Goal: Information Seeking & Learning: Learn about a topic

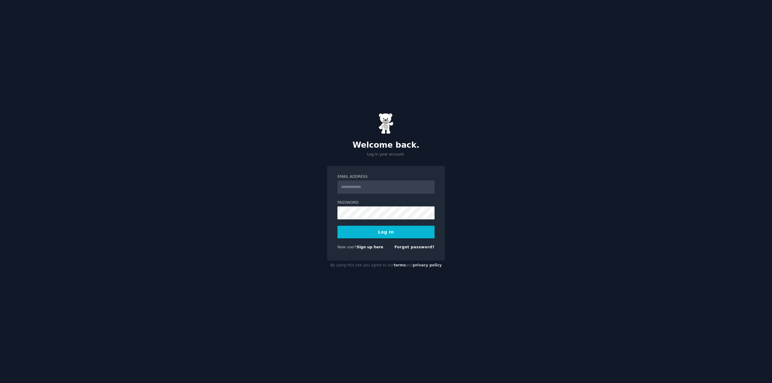
click at [383, 186] on input "Email Address" at bounding box center [385, 187] width 97 height 13
type input "**********"
click at [337, 226] on button "Log In" at bounding box center [385, 232] width 97 height 13
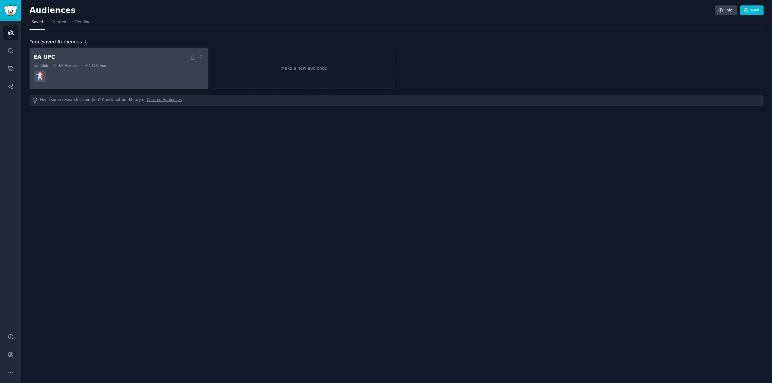
click at [142, 77] on dd at bounding box center [119, 76] width 170 height 17
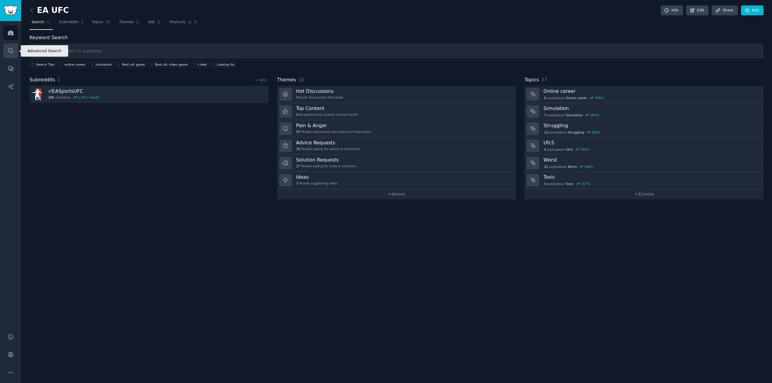
click at [12, 55] on link "Search" at bounding box center [10, 50] width 15 height 15
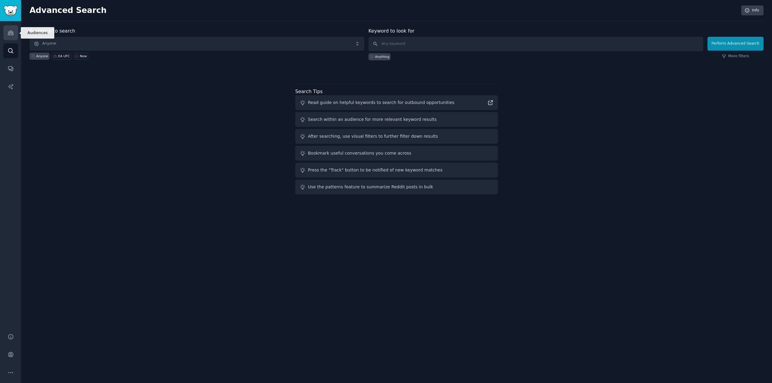
click at [5, 30] on link "Audiences" at bounding box center [10, 32] width 15 height 15
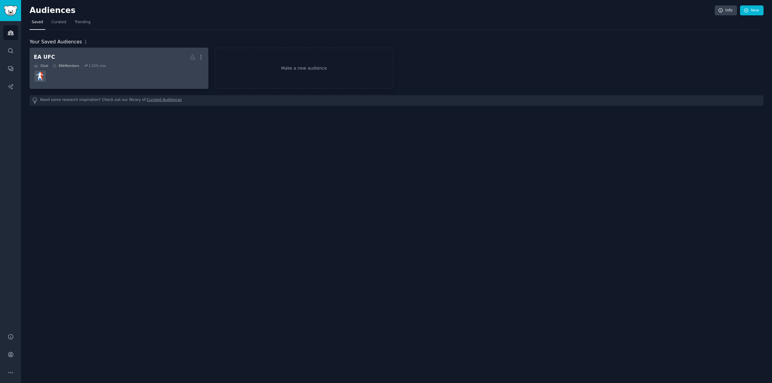
click at [112, 67] on div "1 Sub 89k Members 1.52 % /mo" at bounding box center [119, 66] width 170 height 4
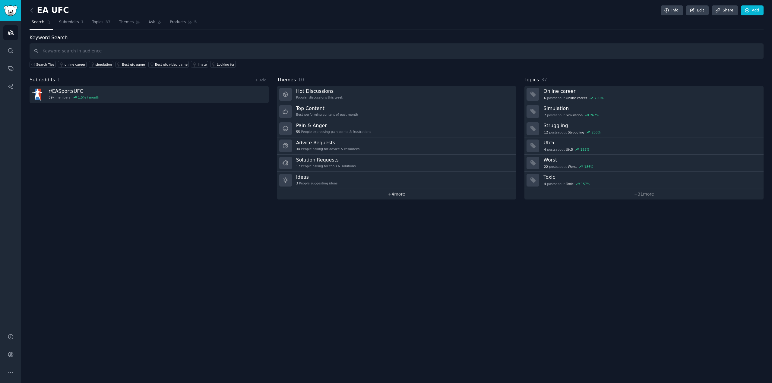
click at [395, 193] on link "+ 4 more" at bounding box center [396, 194] width 239 height 11
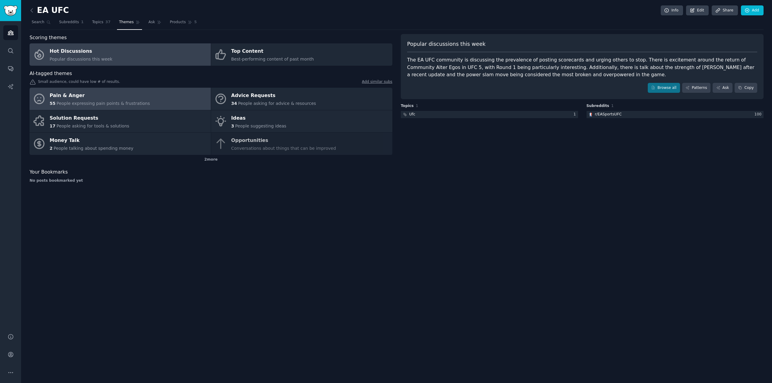
click at [180, 103] on link "Pain & Anger 55 People expressing pain points & frustrations" at bounding box center [120, 99] width 181 height 22
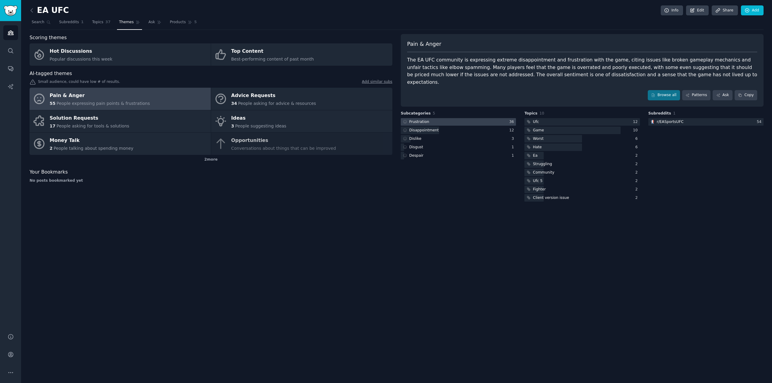
click at [444, 118] on div at bounding box center [458, 122] width 115 height 8
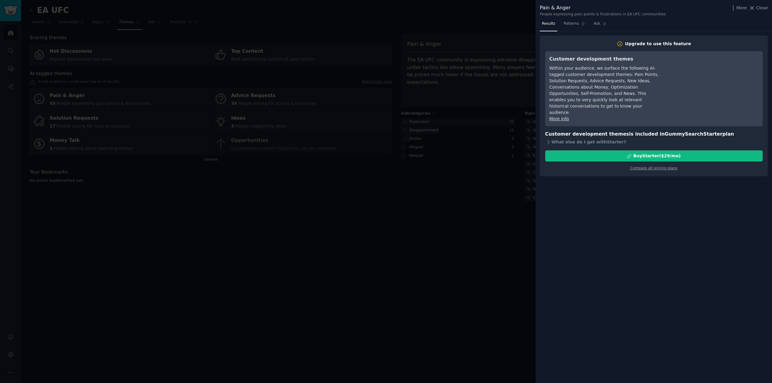
click at [484, 83] on div at bounding box center [386, 191] width 772 height 383
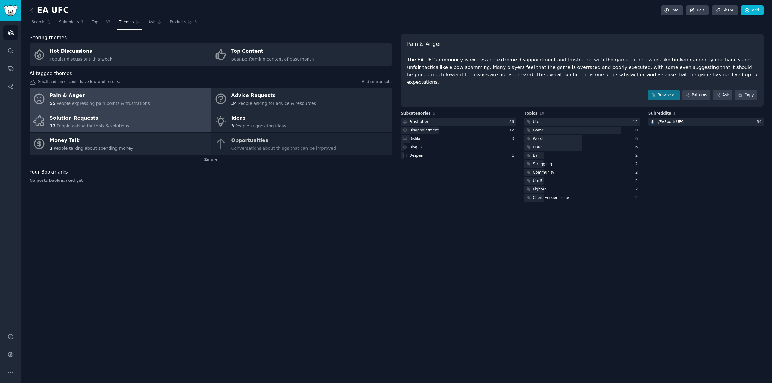
click at [185, 123] on link "Solution Requests 17 People asking for tools & solutions" at bounding box center [120, 121] width 181 height 22
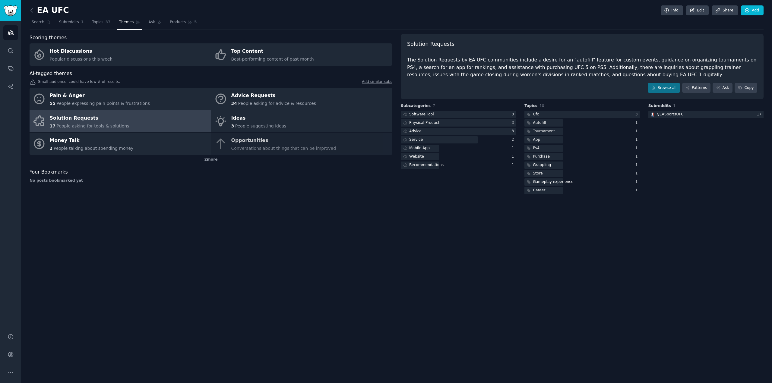
click at [265, 274] on div "EA UFC Info Edit Share Add Search Subreddits 1 Topics 37 Themes Ask Products 5 …" at bounding box center [396, 191] width 751 height 383
